Goal: Find specific fact: Find specific page/section

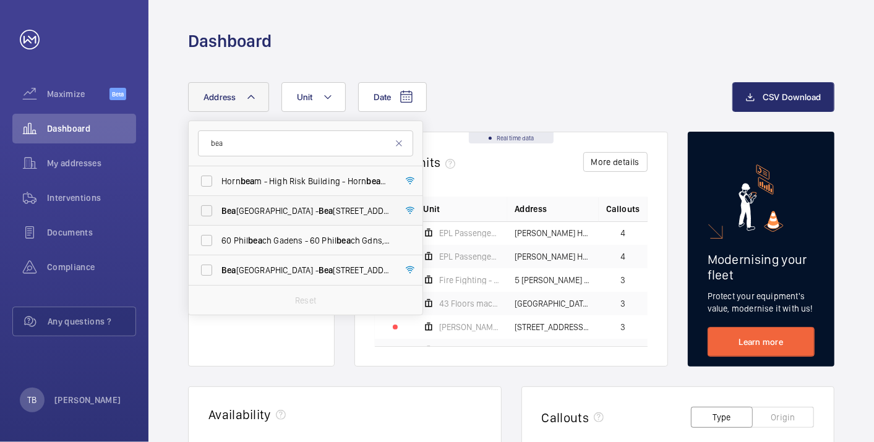
type input "bea"
click at [277, 207] on span "[PERSON_NAME] House - [PERSON_NAME][GEOGRAPHIC_DATA]" at bounding box center [307, 211] width 170 height 12
click at [219, 207] on input "[PERSON_NAME] House - [PERSON_NAME][GEOGRAPHIC_DATA]" at bounding box center [206, 211] width 25 height 25
checkbox input "true"
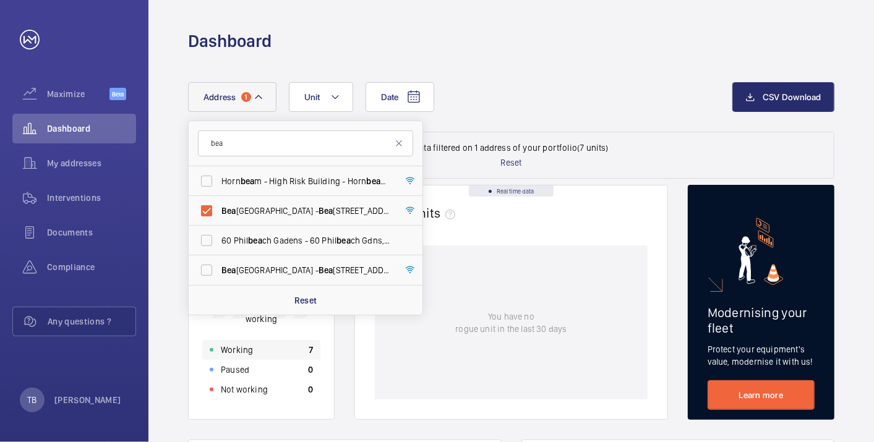
click at [268, 348] on div "Working 7" at bounding box center [261, 350] width 118 height 20
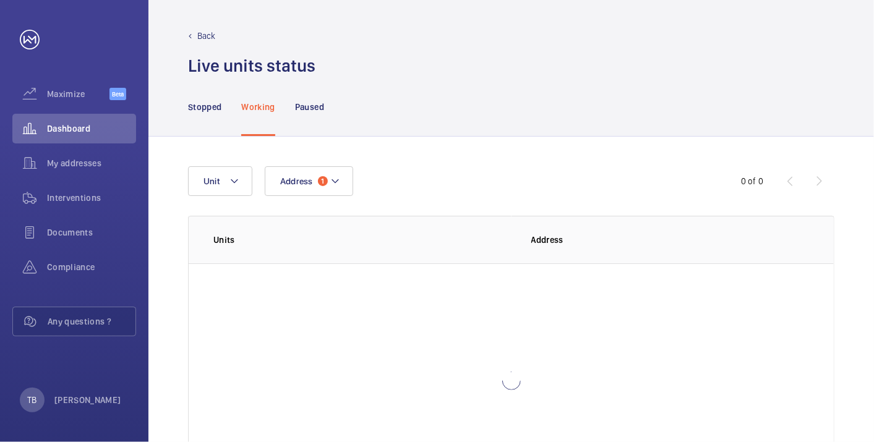
scroll to position [85, 0]
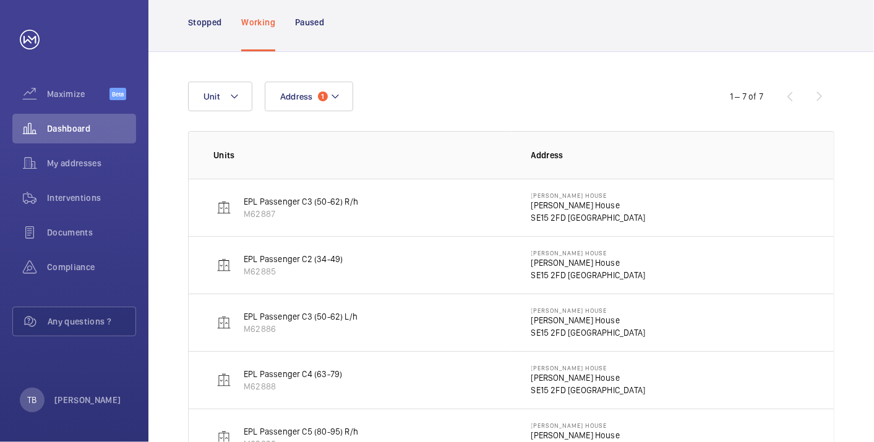
click at [554, 207] on p "[PERSON_NAME] House" at bounding box center [589, 205] width 114 height 12
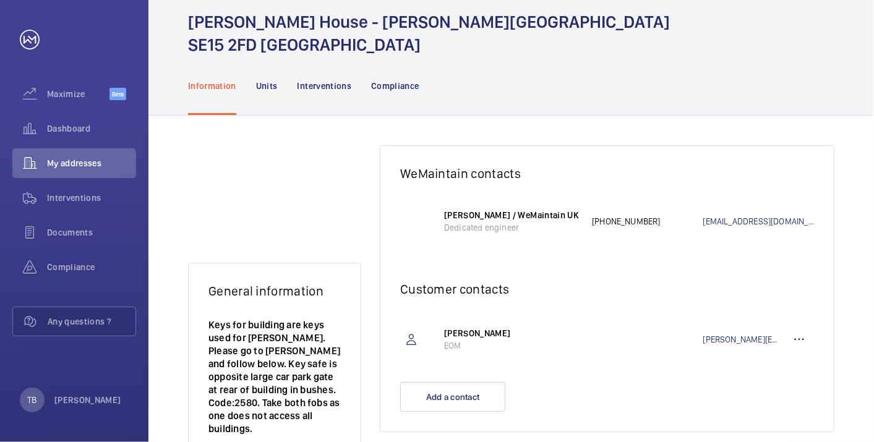
scroll to position [43, 0]
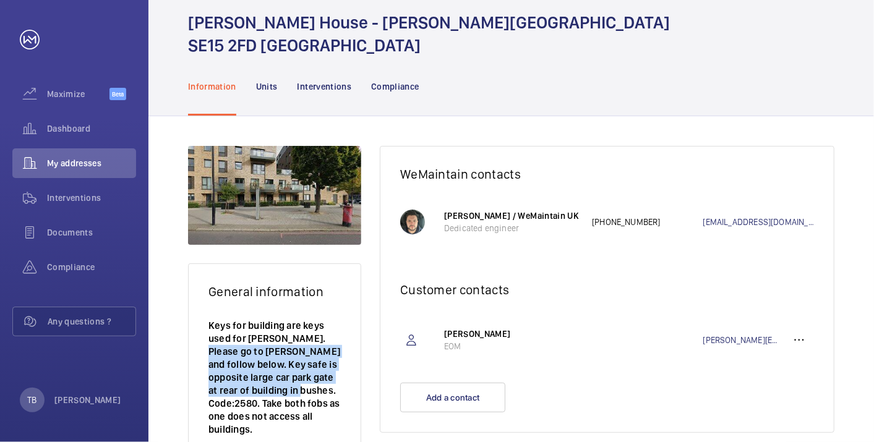
drag, startPoint x: 210, startPoint y: 355, endPoint x: 300, endPoint y: 392, distance: 97.1
click at [300, 392] on p "Keys for building are keys used for [PERSON_NAME]. Please go to [PERSON_NAME] a…" at bounding box center [275, 377] width 132 height 117
drag, startPoint x: 300, startPoint y: 392, endPoint x: 272, endPoint y: 369, distance: 36.4
click at [272, 369] on p "Keys for building are keys used for [PERSON_NAME]. Please go to [PERSON_NAME] a…" at bounding box center [275, 377] width 132 height 117
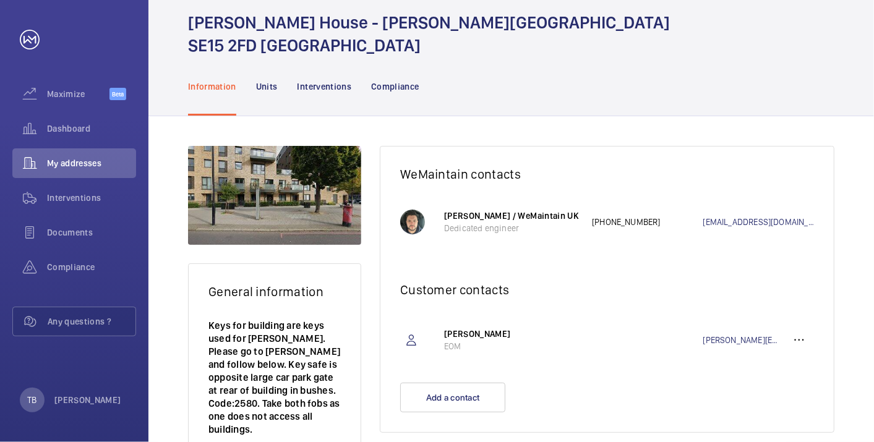
click at [410, 21] on h1 "[PERSON_NAME] House - [PERSON_NAME][GEOGRAPHIC_DATA]" at bounding box center [429, 34] width 482 height 46
